Goal: Information Seeking & Learning: Learn about a topic

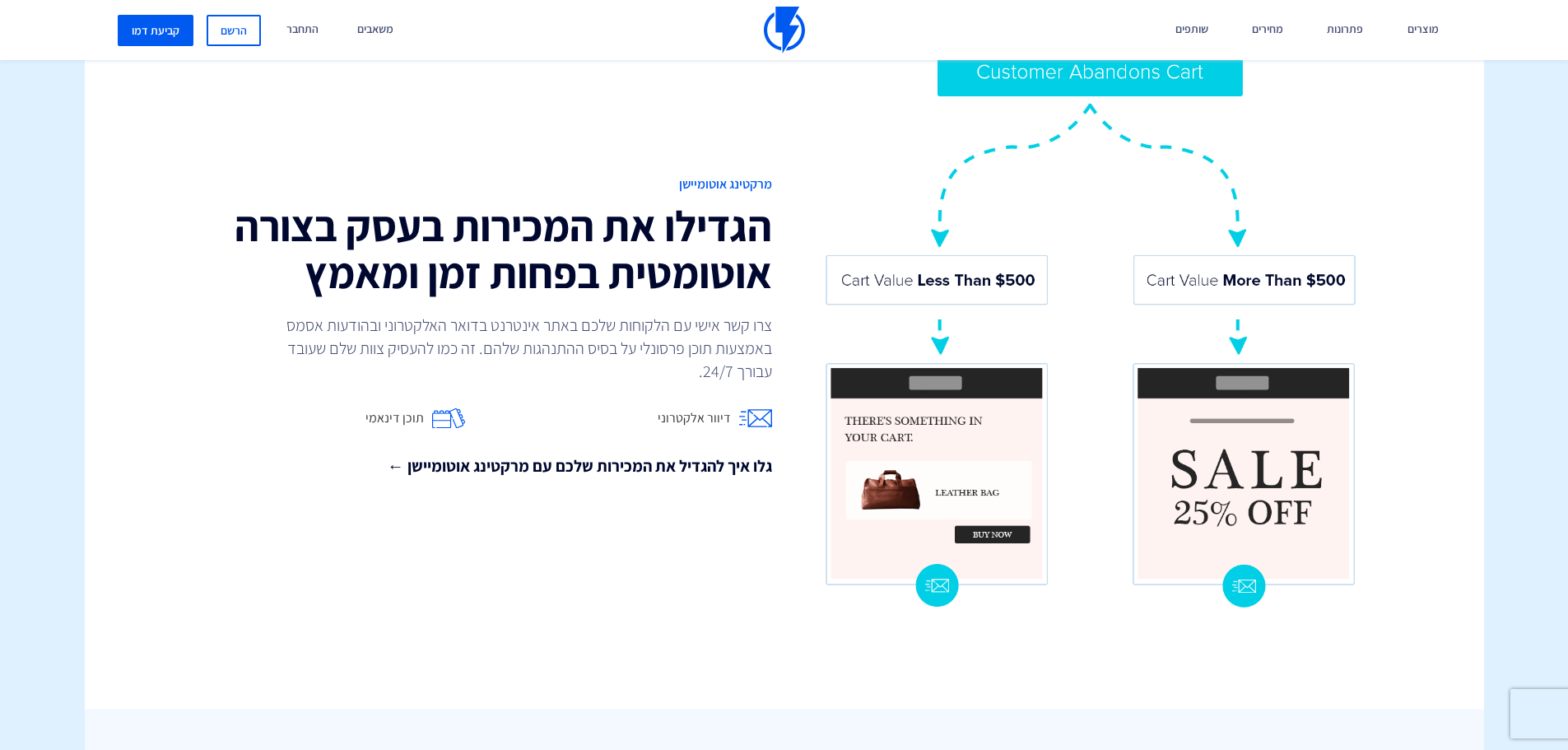
scroll to position [1426, 0]
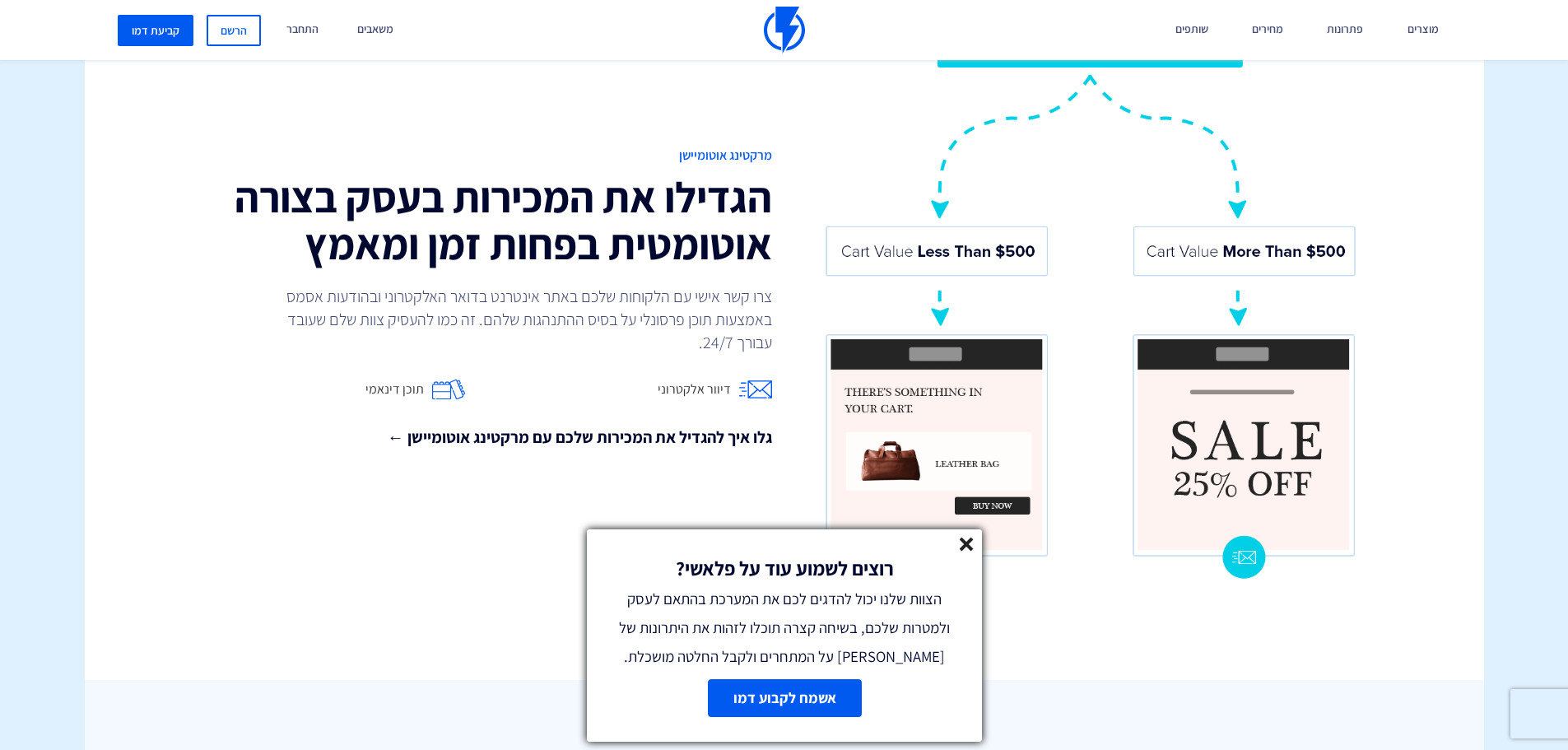
click at [967, 539] on icon at bounding box center [966, 544] width 14 height 14
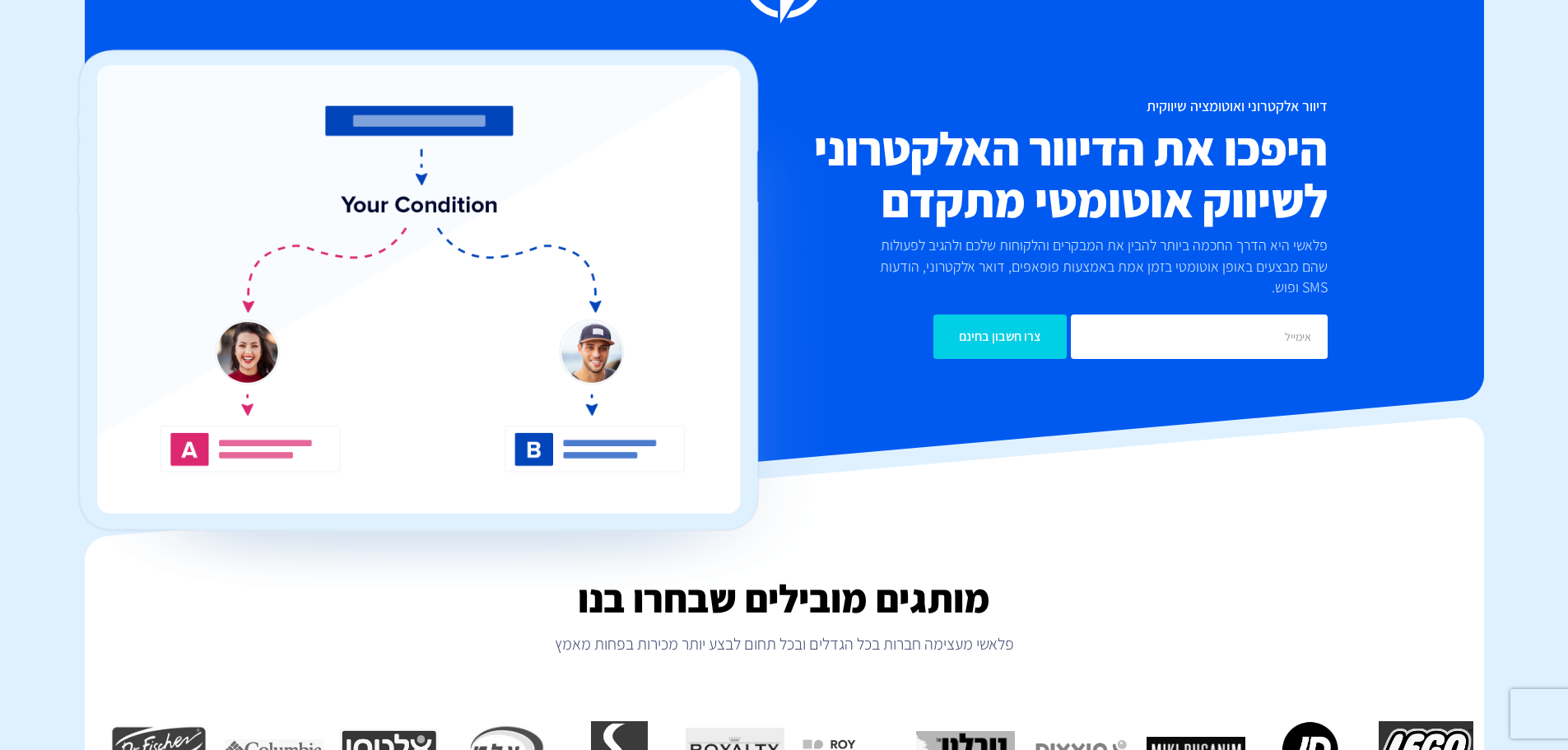
scroll to position [0, 0]
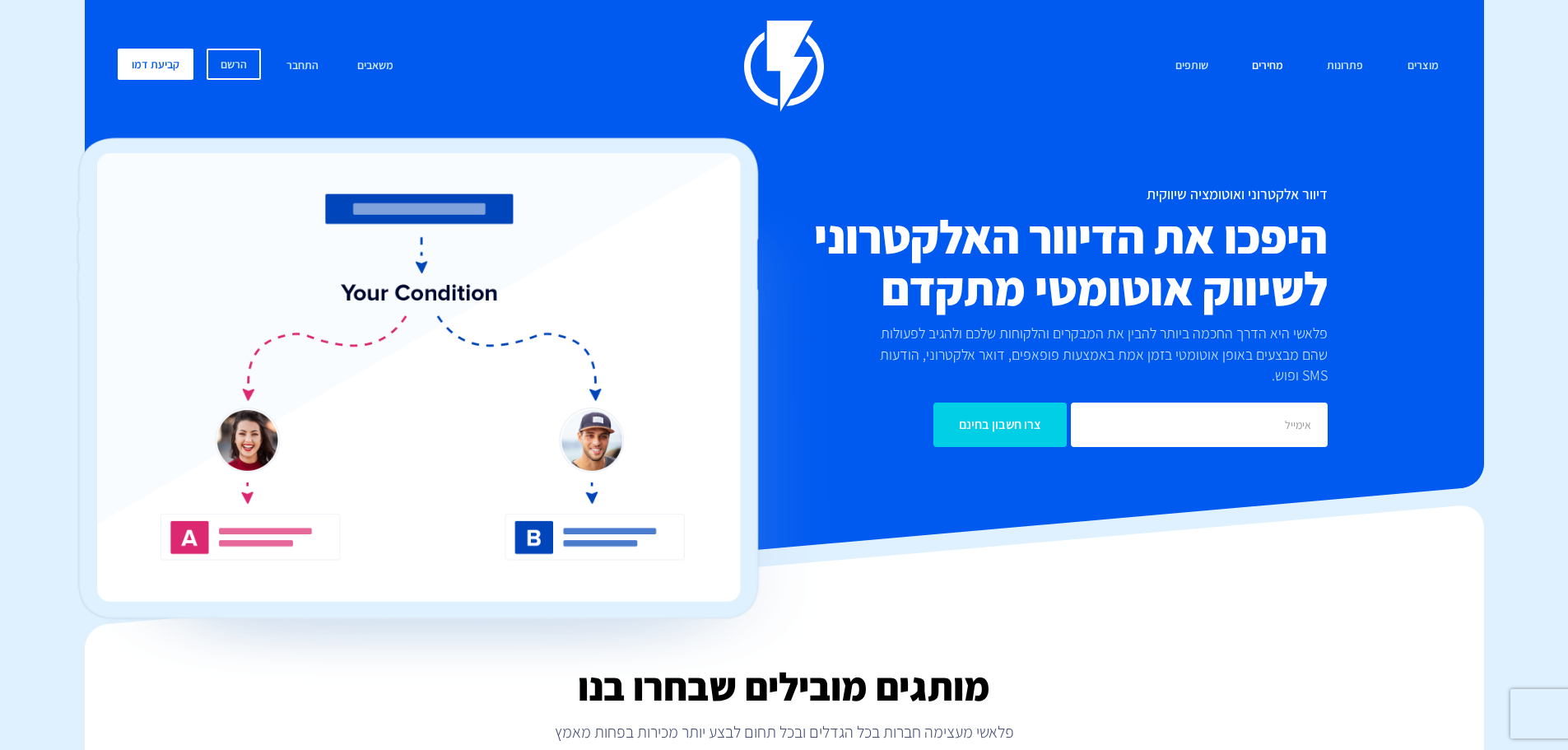
click at [1256, 67] on link "מחירים" at bounding box center [1268, 66] width 56 height 35
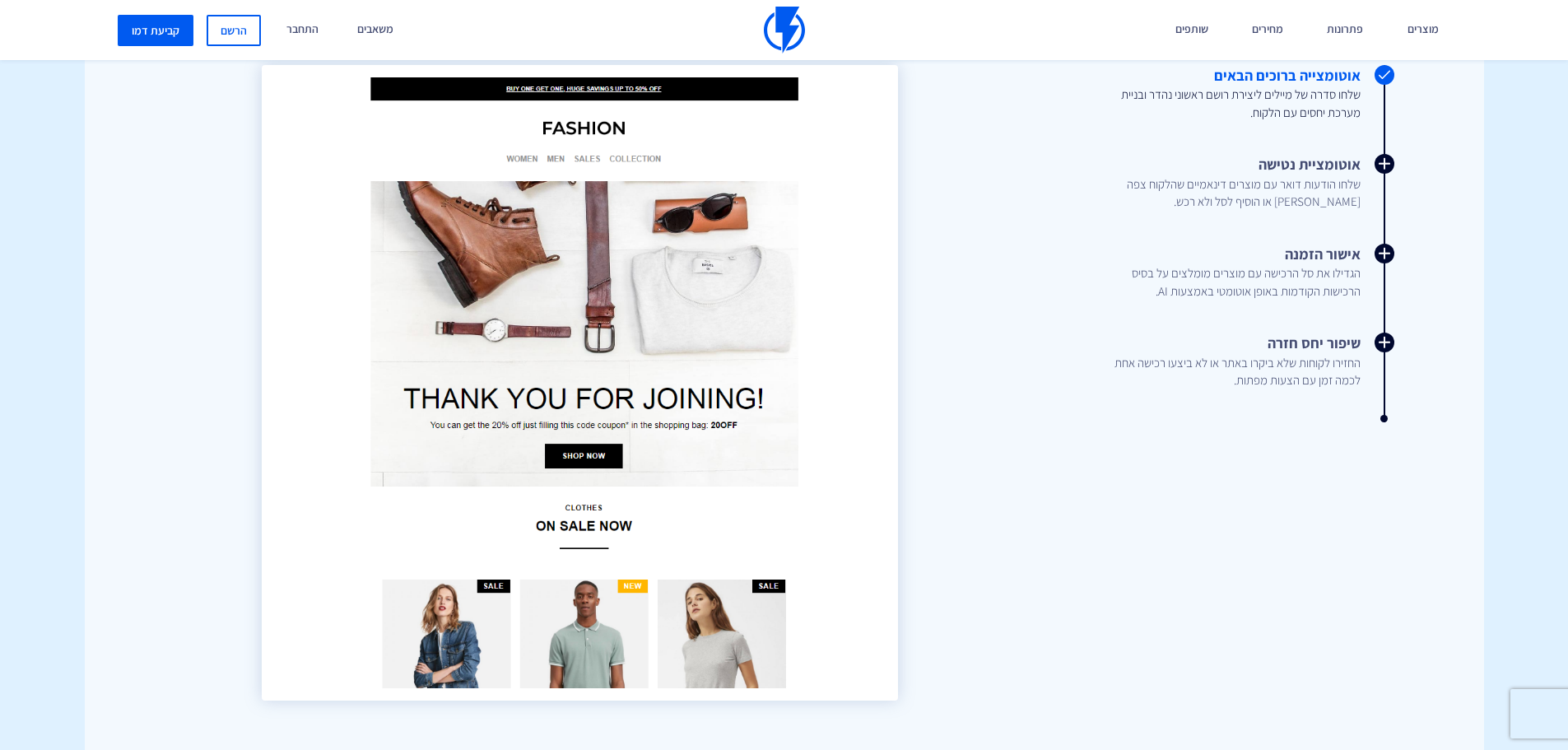
scroll to position [2008, 0]
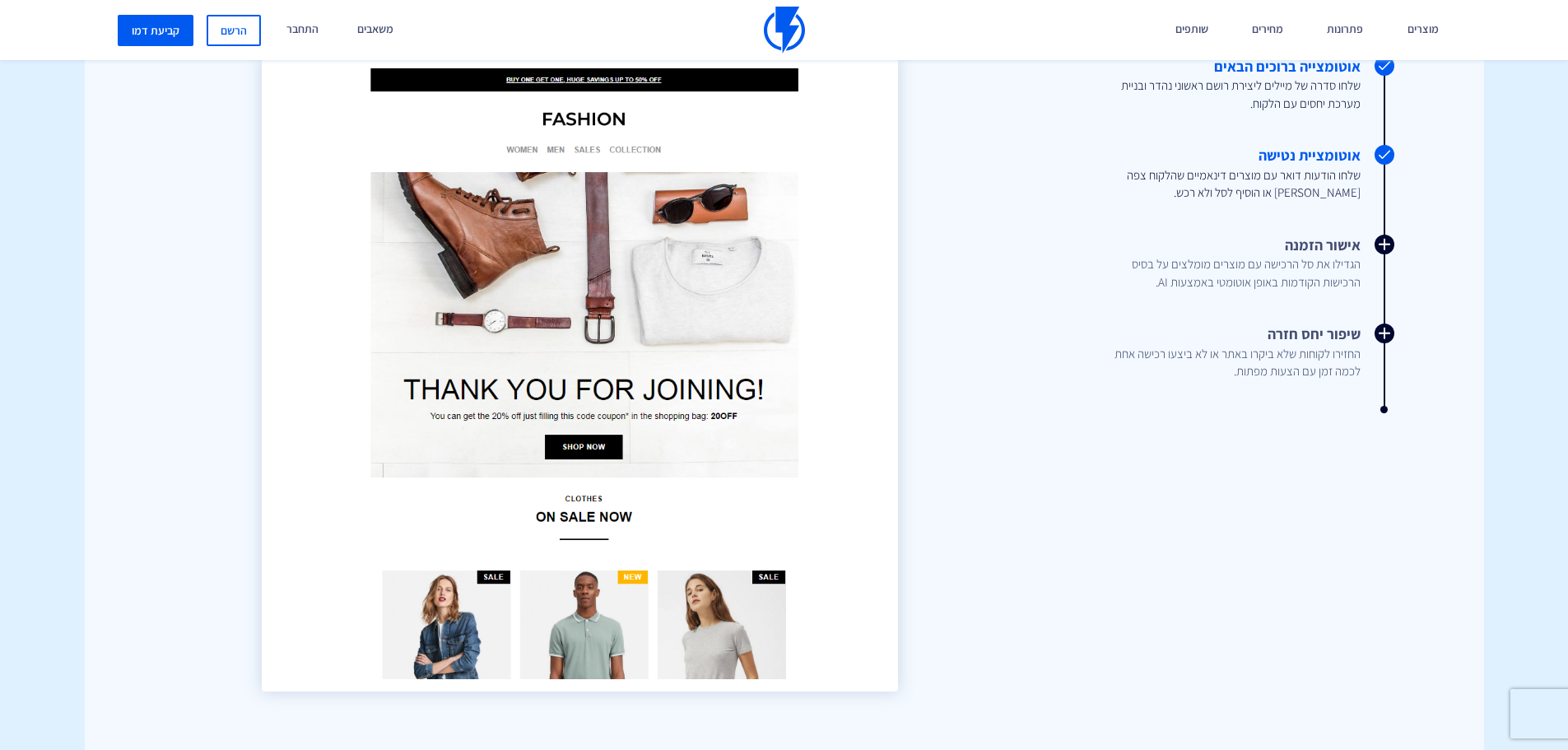
click at [1390, 151] on icon at bounding box center [1384, 155] width 20 height 17
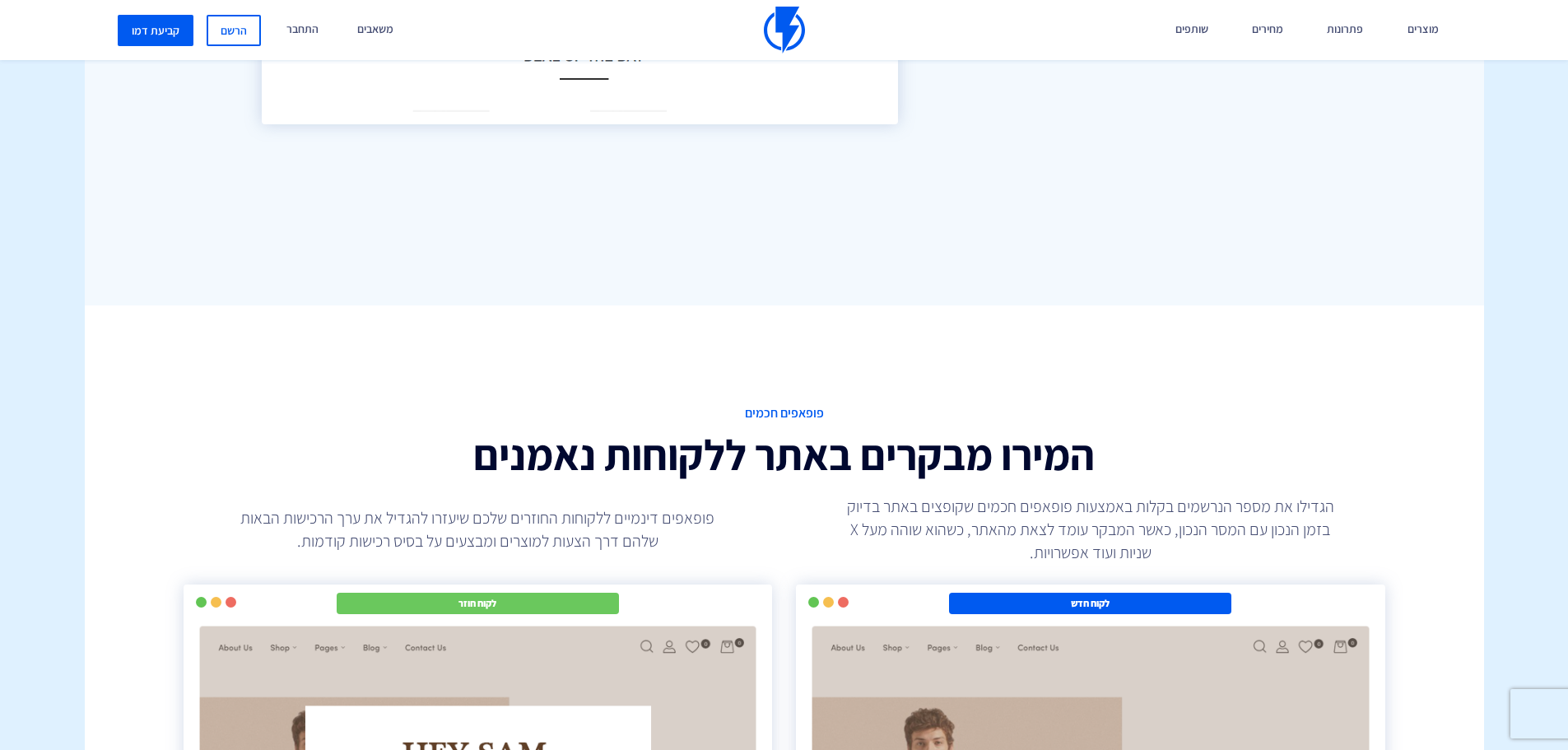
scroll to position [2255, 0]
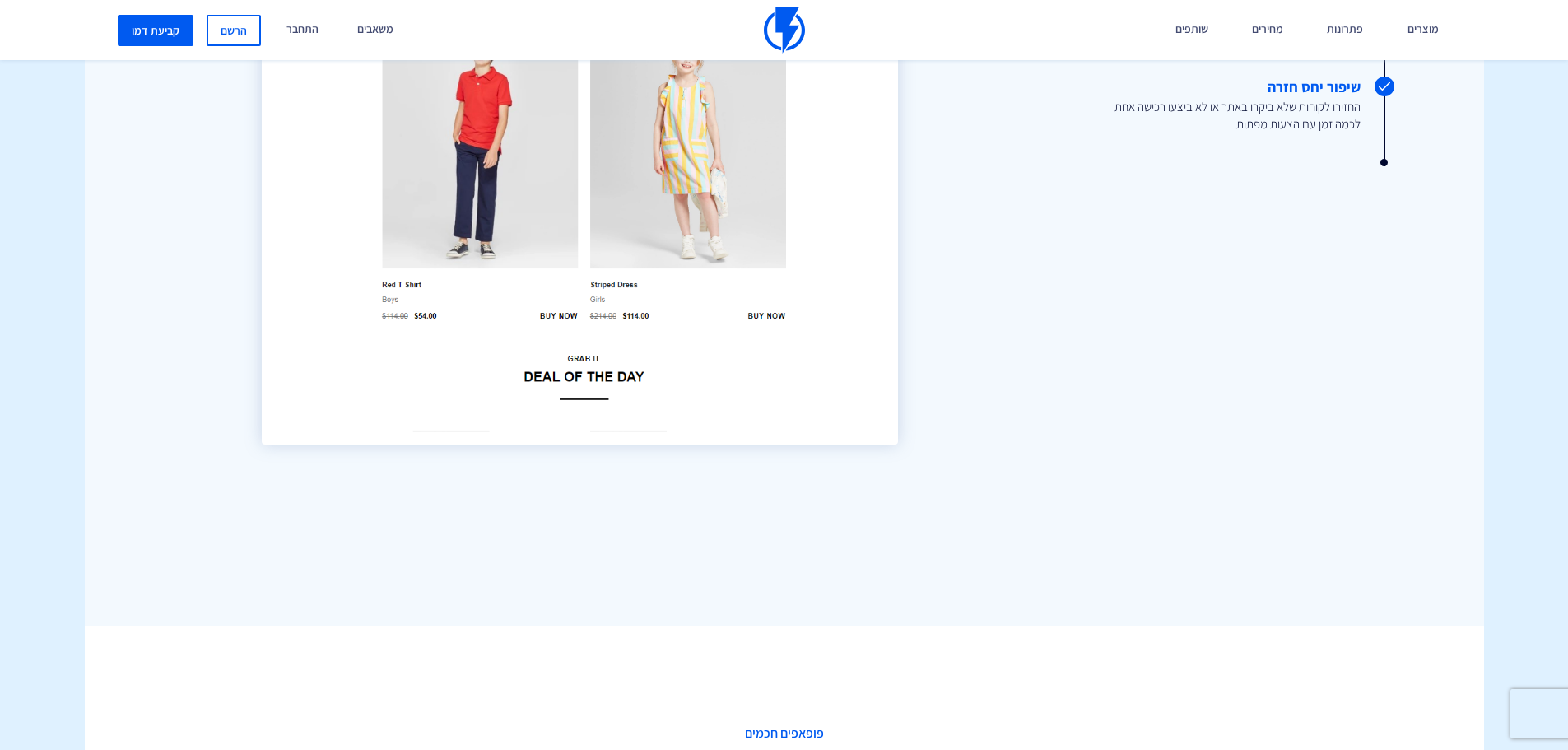
click at [1314, 109] on span "החזירו לקוחות שלא ביקרו באתר או לא ביצעו רכישה אחת לכמה זמן עם הצעות מפתות." at bounding box center [1226, 116] width 268 height 35
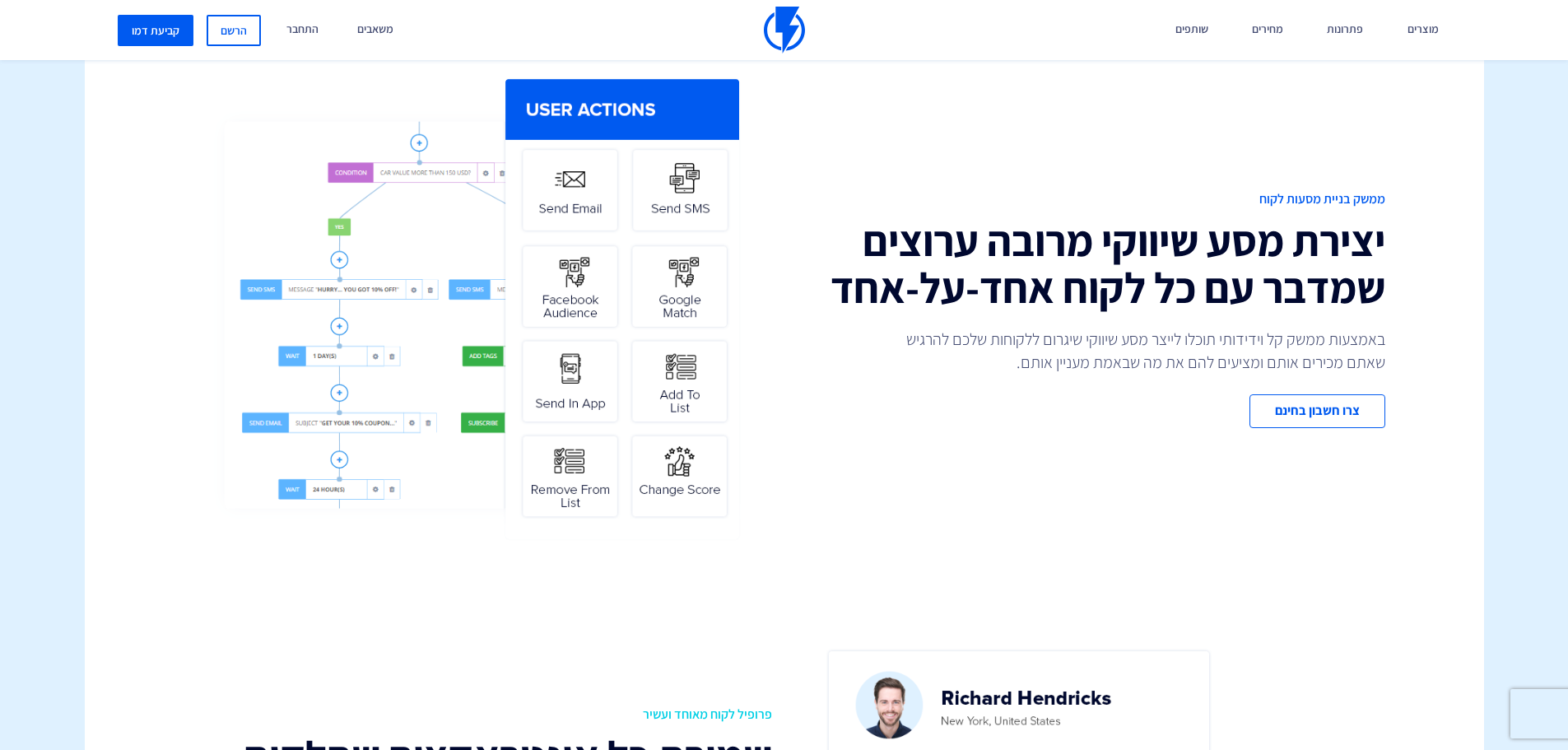
scroll to position [0, 0]
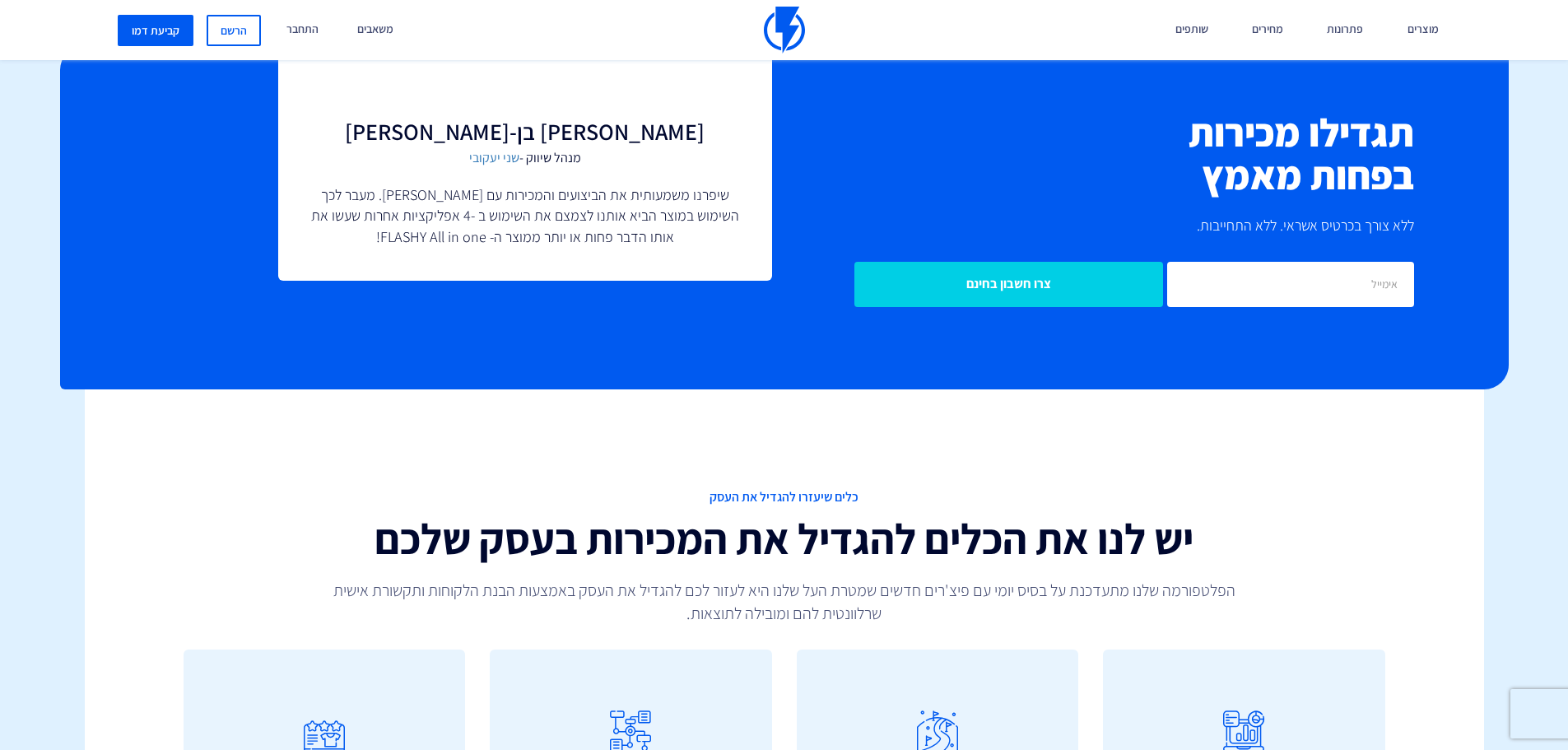
scroll to position [5511, 0]
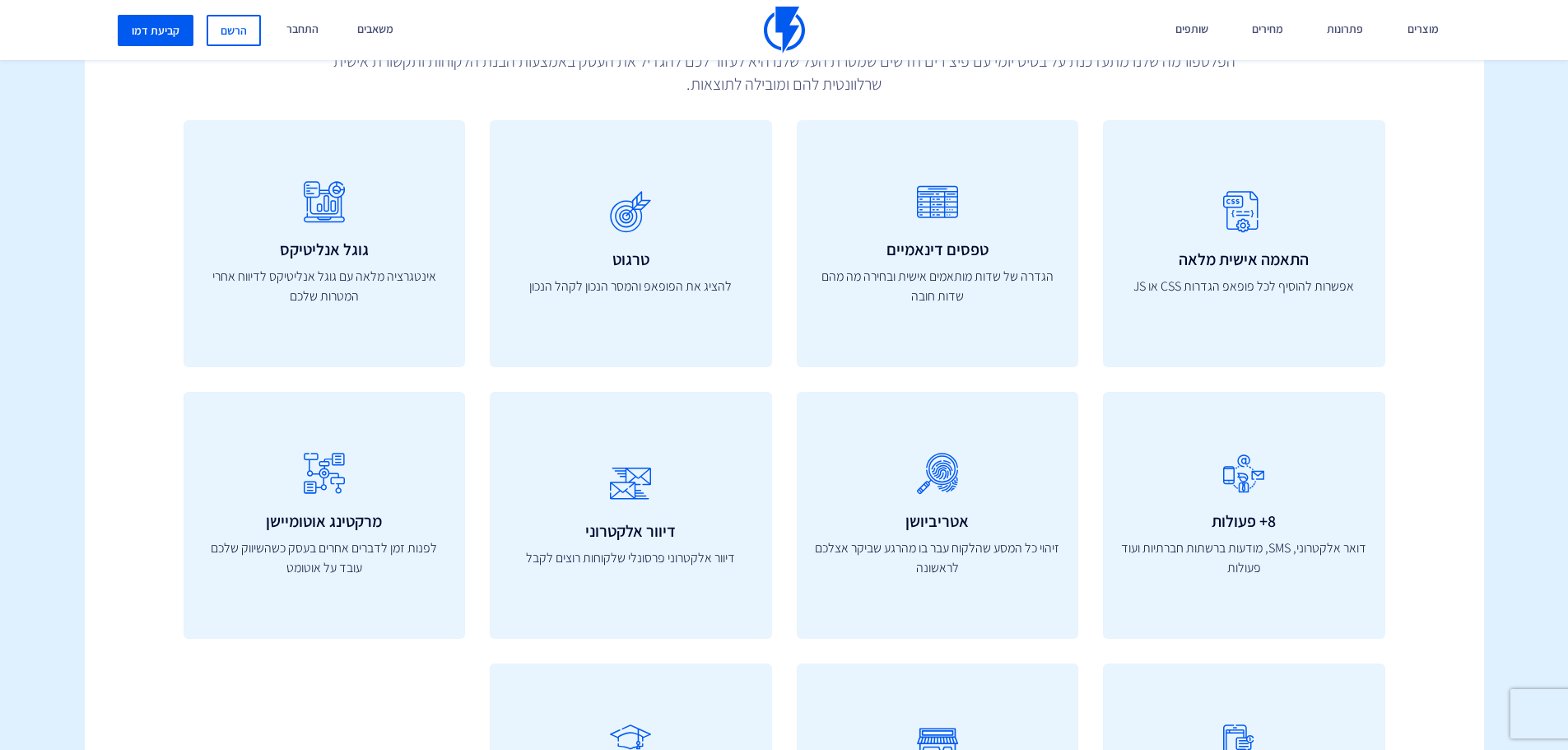
scroll to position [6021, 0]
